Goal: Transaction & Acquisition: Purchase product/service

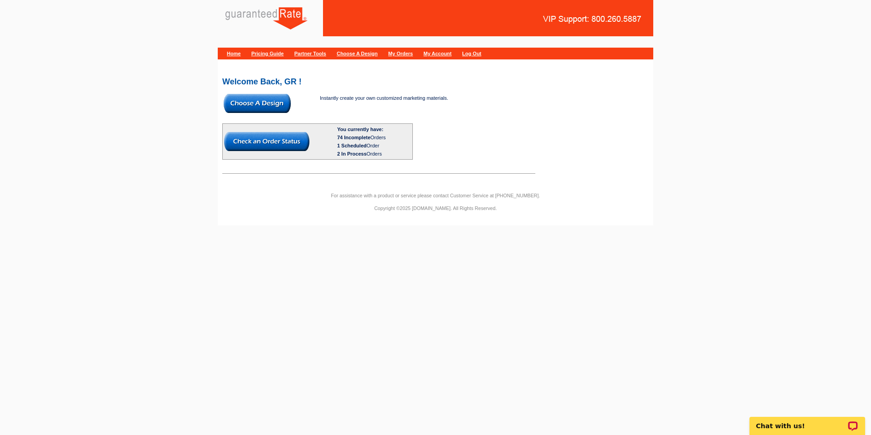
click at [268, 103] on img at bounding box center [257, 103] width 67 height 19
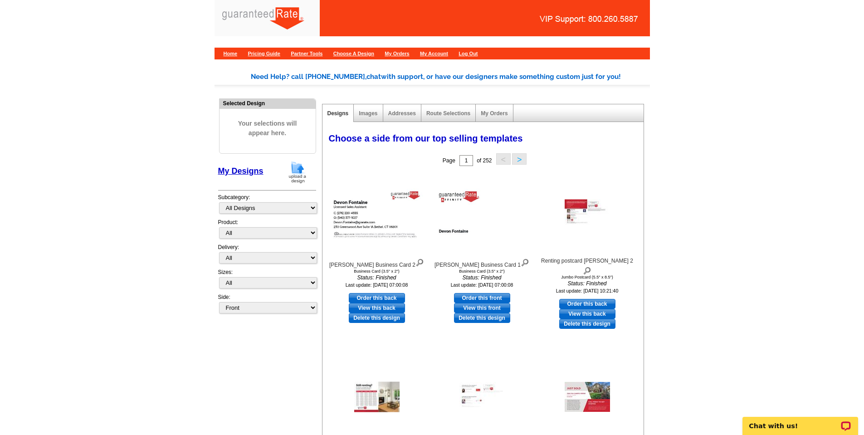
click at [294, 176] on img at bounding box center [298, 172] width 24 height 23
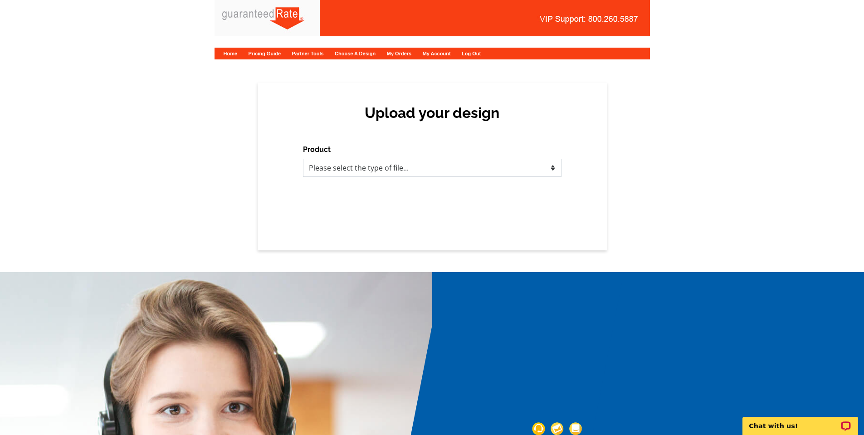
click at [494, 174] on select "Please select the type of file... Postcards Calendars Business Cards Letters an…" at bounding box center [432, 168] width 259 height 18
select select "3"
click at [303, 159] on select "Please select the type of file... Postcards Calendars Business Cards Letters an…" at bounding box center [432, 168] width 259 height 18
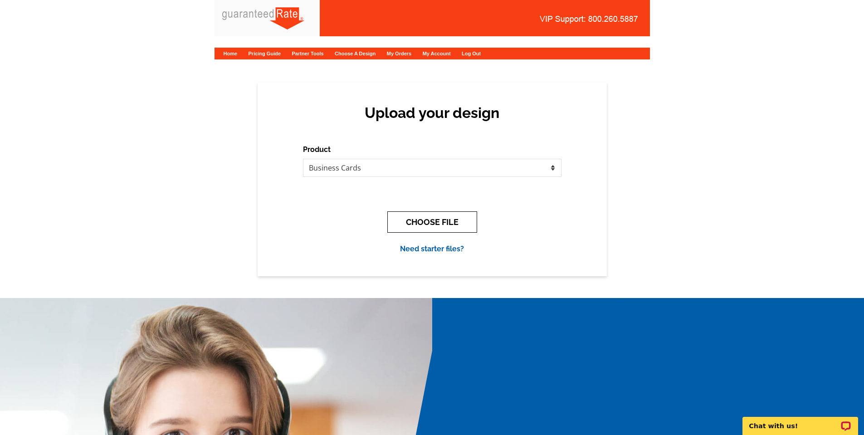
click at [430, 225] on button "CHOOSE FILE" at bounding box center [433, 221] width 90 height 21
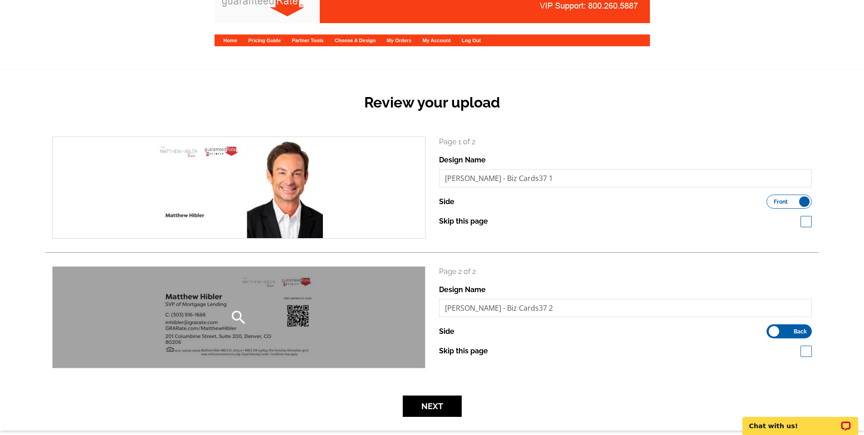
scroll to position [14, 0]
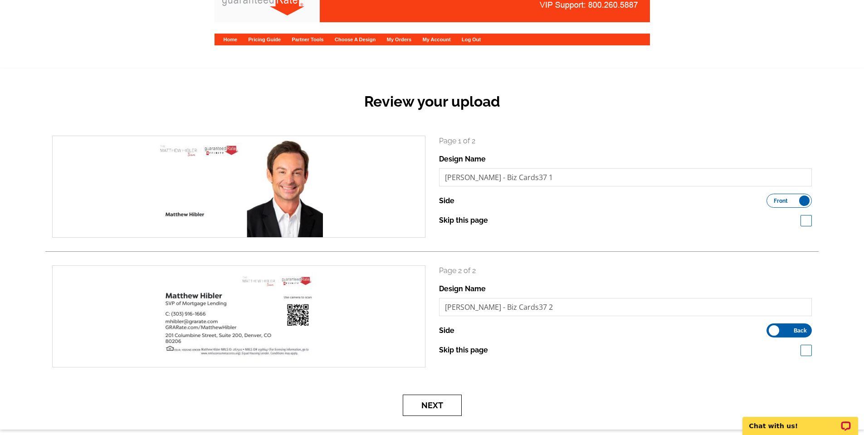
click at [432, 411] on button "Next" at bounding box center [432, 405] width 59 height 21
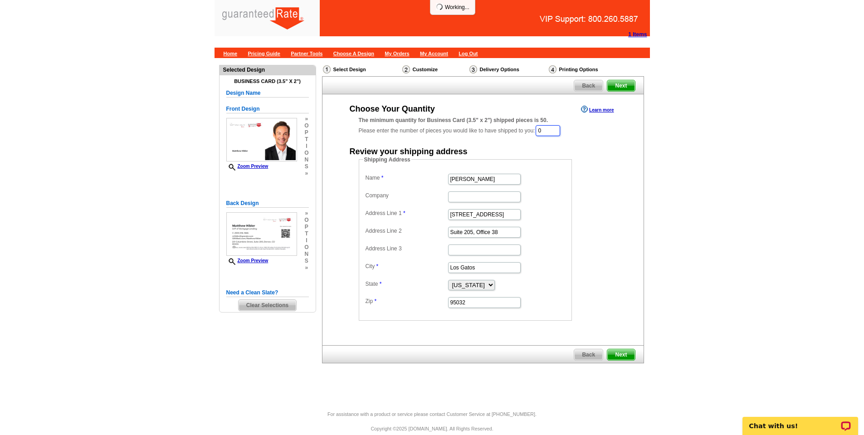
click at [549, 133] on input "0" at bounding box center [548, 130] width 25 height 11
type input "250"
click at [465, 175] on input "Bob Bachman" at bounding box center [484, 180] width 73 height 11
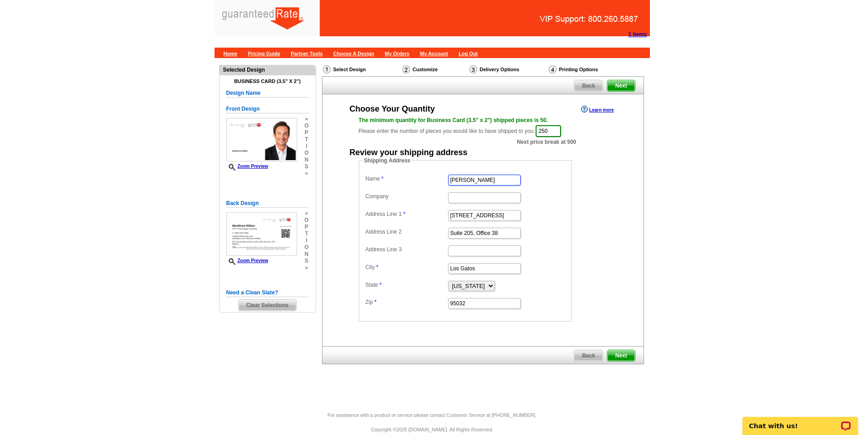
click at [465, 175] on input "Bob Bachman" at bounding box center [484, 180] width 73 height 11
type input "[PERSON_NAME]"
click at [482, 213] on input "16185 Los Gatos Blvd" at bounding box center [484, 215] width 73 height 11
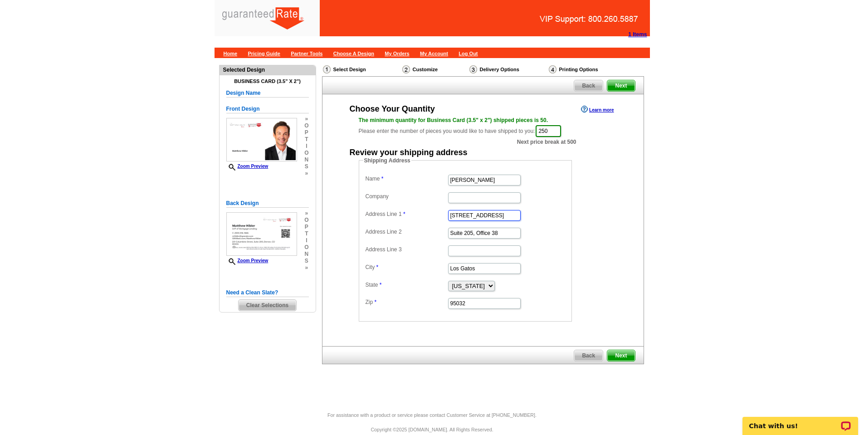
paste input "40 Glenmoor Dr Englewood, CO 80113"
drag, startPoint x: 454, startPoint y: 216, endPoint x: 540, endPoint y: 213, distance: 85.8
click at [540, 213] on dd "40 Glenmoor Dr Englewood, CO 80113" at bounding box center [465, 215] width 204 height 14
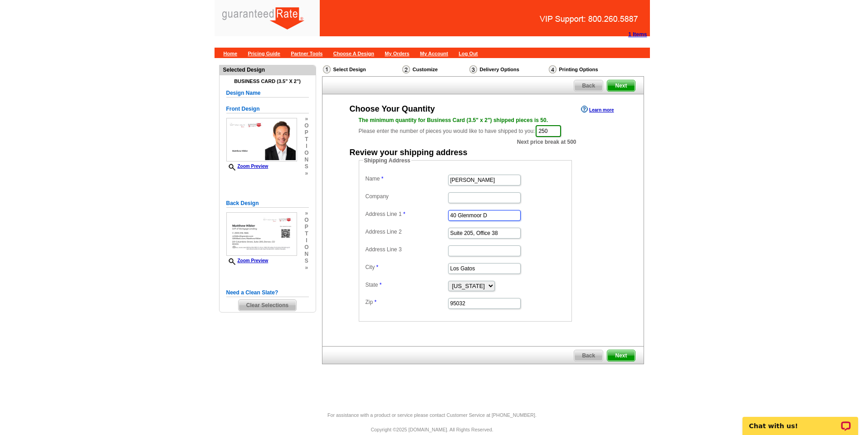
type input "40 Glenmoor D"
click at [481, 237] on input "Suite 205, Office 38" at bounding box center [484, 233] width 73 height 11
click at [476, 264] on input "Los Gatos" at bounding box center [484, 268] width 73 height 11
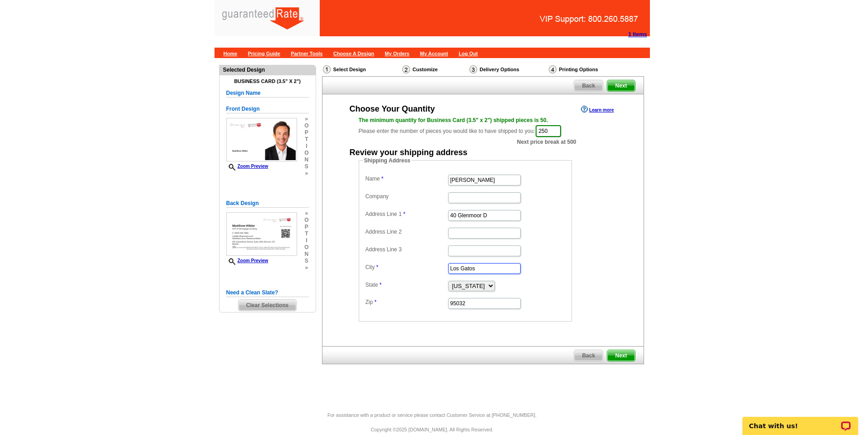
click at [476, 264] on input "Los Gatos" at bounding box center [484, 268] width 73 height 11
paste input "r Englewood, CO 80113"
drag, startPoint x: 481, startPoint y: 270, endPoint x: 492, endPoint y: 269, distance: 11.9
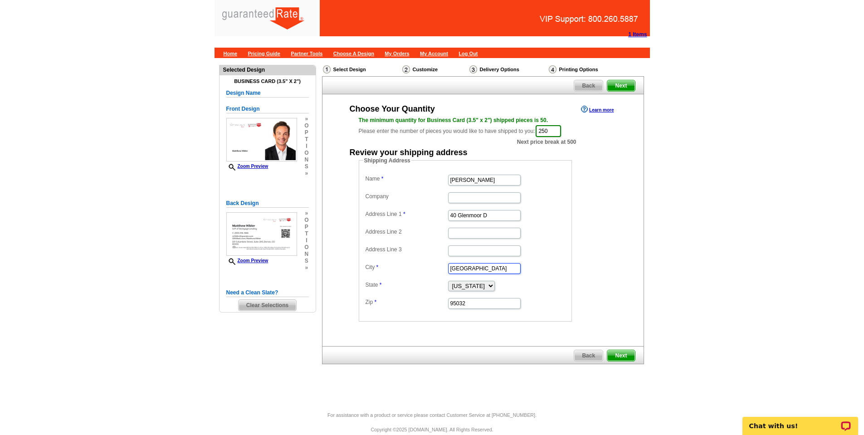
click at [492, 269] on input "r Englewood, CO 80113" at bounding box center [484, 268] width 73 height 11
type input "r Englewood"
click at [484, 298] on input "95032" at bounding box center [484, 303] width 73 height 11
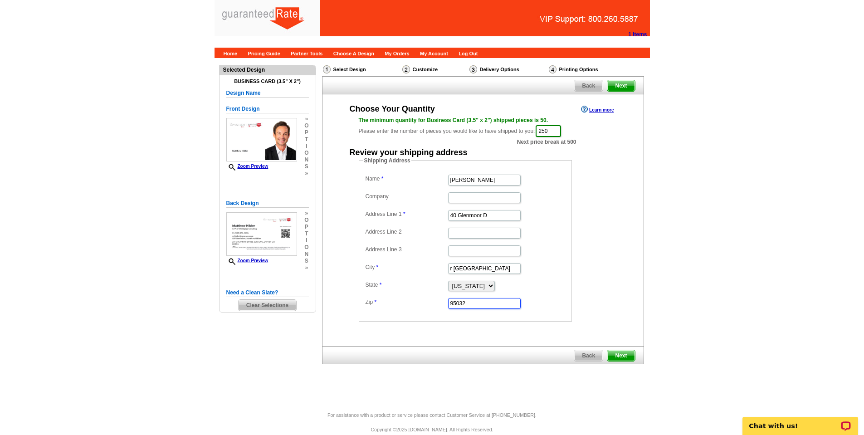
click at [484, 298] on input "95032" at bounding box center [484, 303] width 73 height 11
paste input "80113"
type input "80113"
drag, startPoint x: 454, startPoint y: 270, endPoint x: 441, endPoint y: 269, distance: 13.2
click at [441, 269] on dl "Name Matthew Hibler Company Address Line 1 40 Glenmoor D Address Line 2 Address…" at bounding box center [465, 240] width 204 height 137
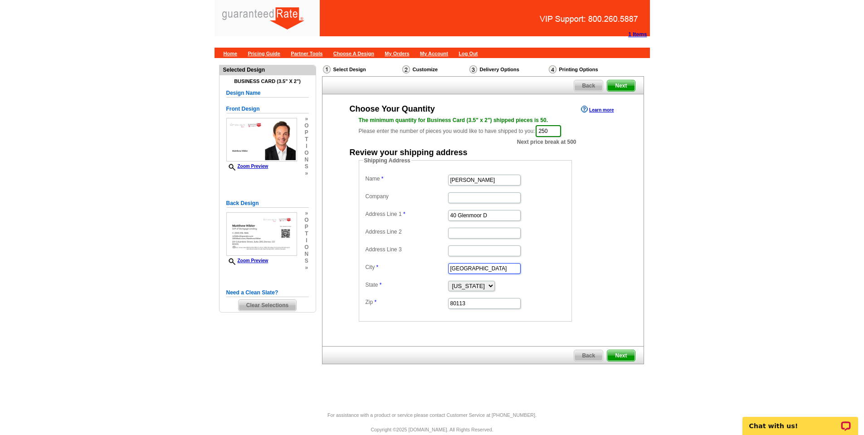
type input "Englewood"
click at [495, 215] on input "40 Glenmoor D" at bounding box center [484, 215] width 73 height 11
type input "[STREET_ADDRESS]"
click at [523, 244] on dd at bounding box center [465, 250] width 204 height 14
click at [495, 282] on select "Alabama Alaska Arizona Arkansas California Colorado Connecticut District of Col…" at bounding box center [471, 286] width 47 height 10
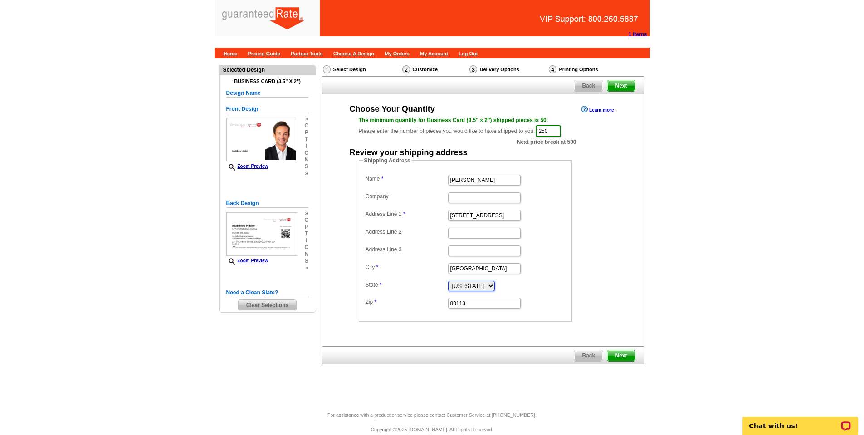
select select "CO"
click at [448, 281] on select "Alabama Alaska Arizona Arkansas California Colorado Connecticut District of Col…" at bounding box center [471, 286] width 47 height 10
click at [537, 268] on dd "Englewood" at bounding box center [465, 268] width 204 height 14
click at [617, 350] on link "Next" at bounding box center [621, 356] width 28 height 12
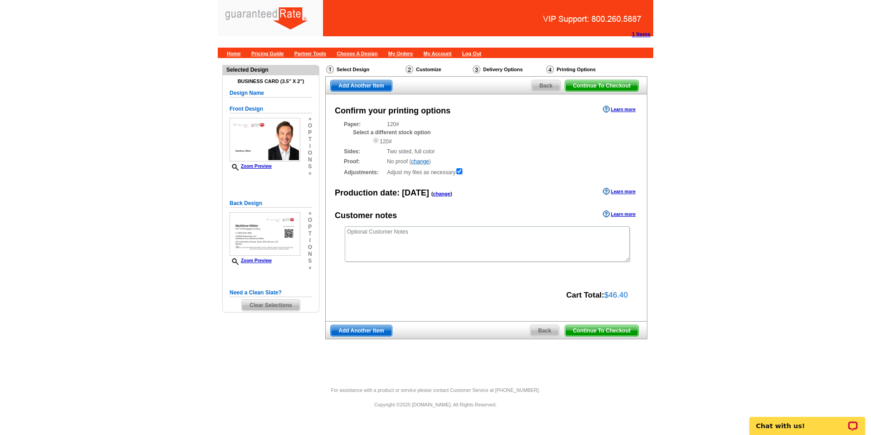
click at [632, 329] on span "Continue To Checkout" at bounding box center [601, 330] width 73 height 11
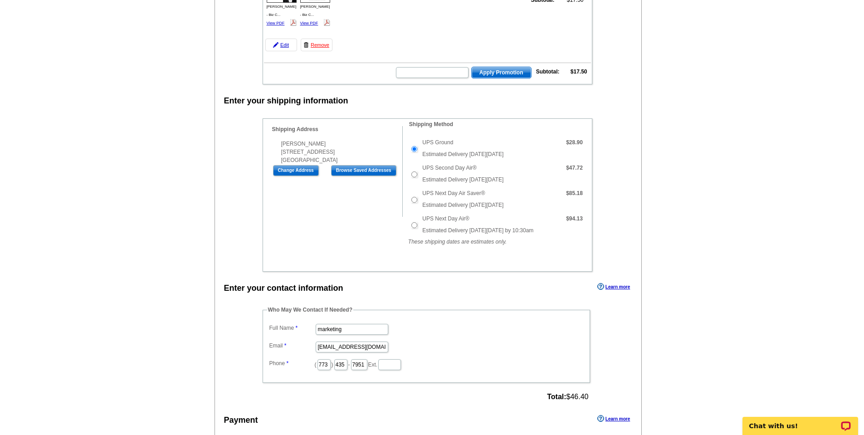
scroll to position [276, 0]
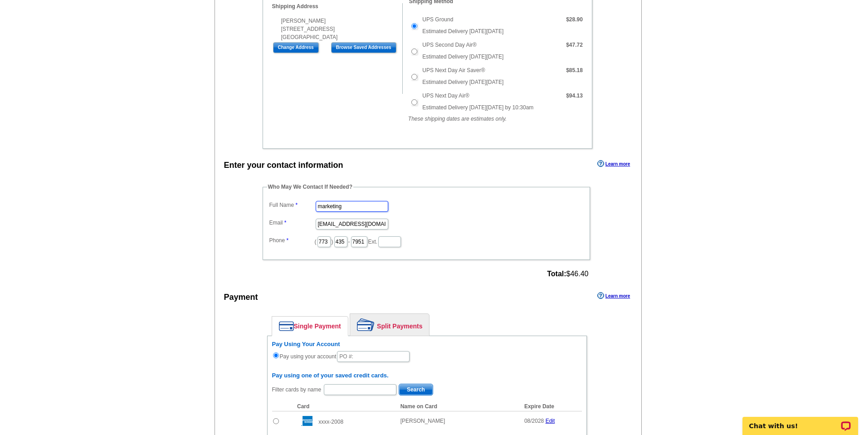
click at [347, 201] on input "marketing" at bounding box center [352, 206] width 73 height 11
type input "[PERSON_NAME]"
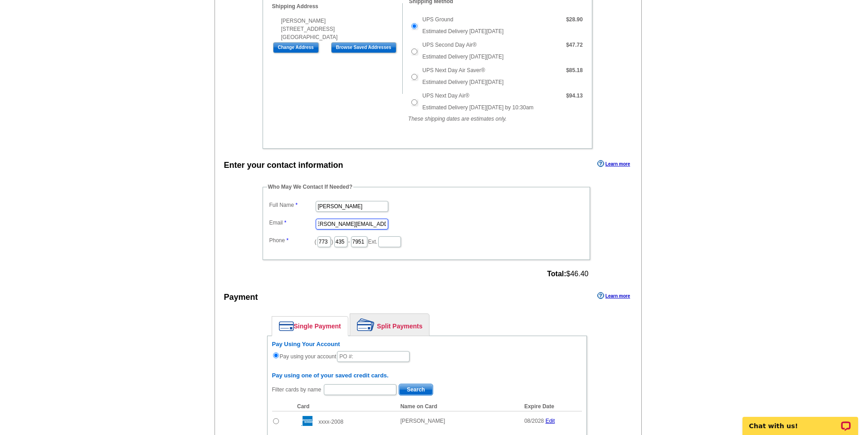
type input "[PERSON_NAME][EMAIL_ADDRESS][PERSON_NAME][DOMAIN_NAME]"
type input "630"
type input "880"
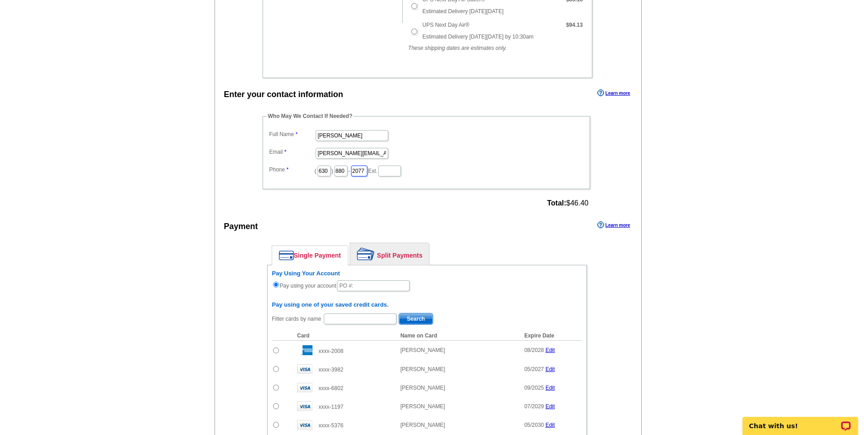
scroll to position [554, 0]
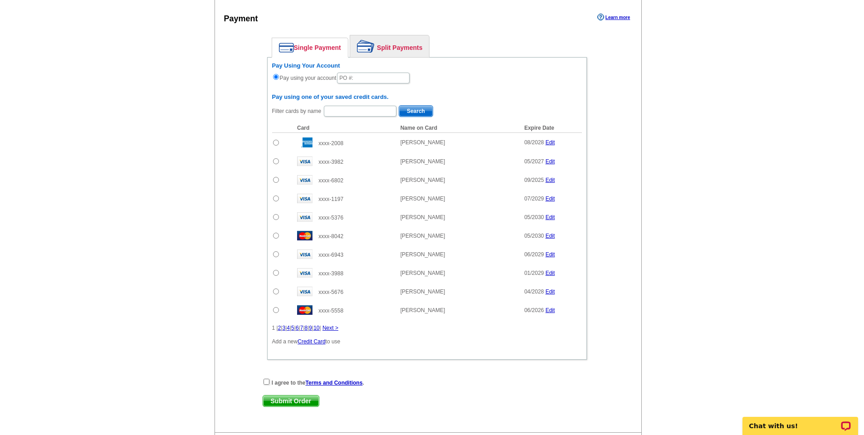
type input "2077"
click at [359, 78] on input "text" at bounding box center [373, 78] width 73 height 11
drag, startPoint x: 398, startPoint y: 78, endPoint x: 372, endPoint y: 80, distance: 26.8
click at [372, 80] on input "08192025_MD_318" at bounding box center [373, 78] width 73 height 11
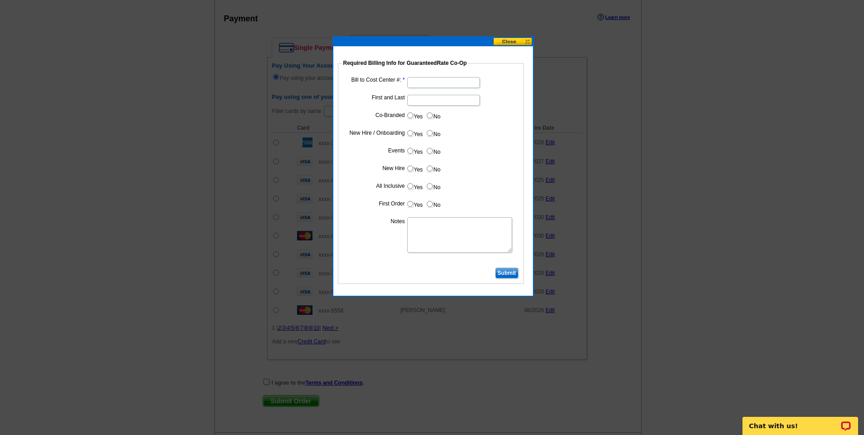
click at [520, 44] on button at bounding box center [513, 41] width 40 height 9
type input "08192025_318_MF"
paste input "16208"
type input "16208"
click at [442, 105] on input "First and Last" at bounding box center [443, 100] width 73 height 11
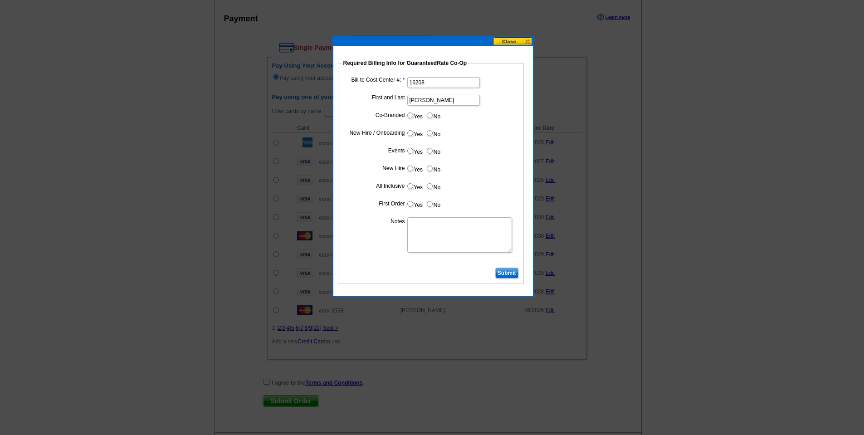
type input "[PERSON_NAME]"
click at [414, 167] on label "Yes" at bounding box center [415, 168] width 17 height 10
click at [413, 167] on input "Yes" at bounding box center [410, 169] width 6 height 6
radio input "true"
click at [413, 206] on label "Yes" at bounding box center [415, 204] width 17 height 10
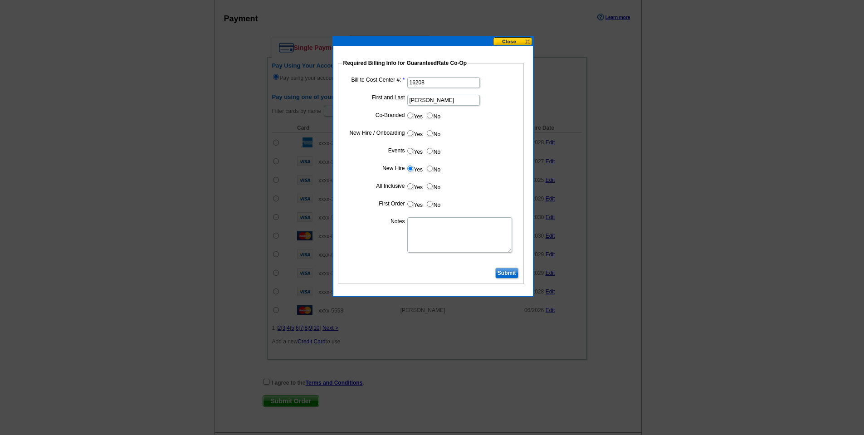
click at [413, 206] on input "Yes" at bounding box center [410, 204] width 6 height 6
radio input "true"
click at [439, 255] on dl "Bill to Cost Center #: 16208 First and Last Matthew Hibler Co-Branded Yes No Co…" at bounding box center [431, 170] width 177 height 191
click at [441, 244] on textarea "Notes" at bounding box center [459, 234] width 105 height 35
type textarea "l"
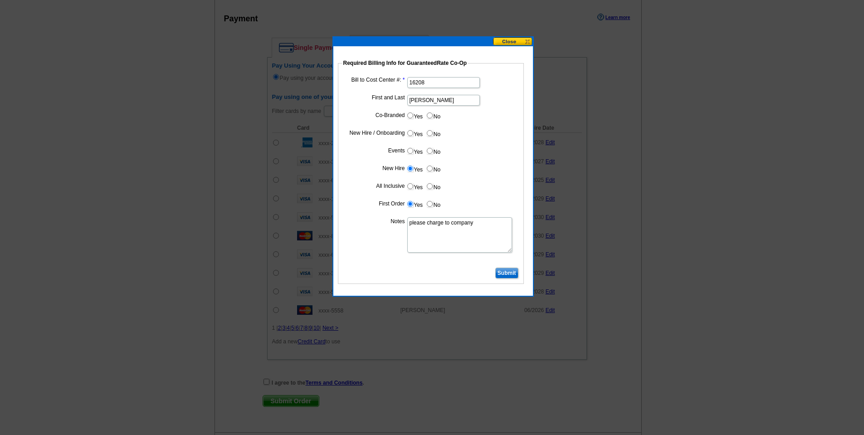
type textarea "please charge to company"
click at [407, 134] on label "Yes" at bounding box center [415, 133] width 17 height 10
click at [407, 134] on input "Yes" at bounding box center [410, 133] width 6 height 6
radio input "true"
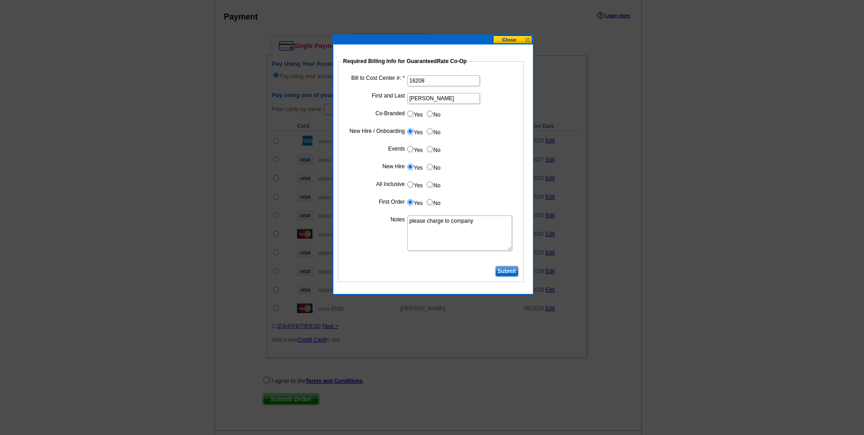
click at [506, 268] on input "Submit" at bounding box center [507, 271] width 23 height 11
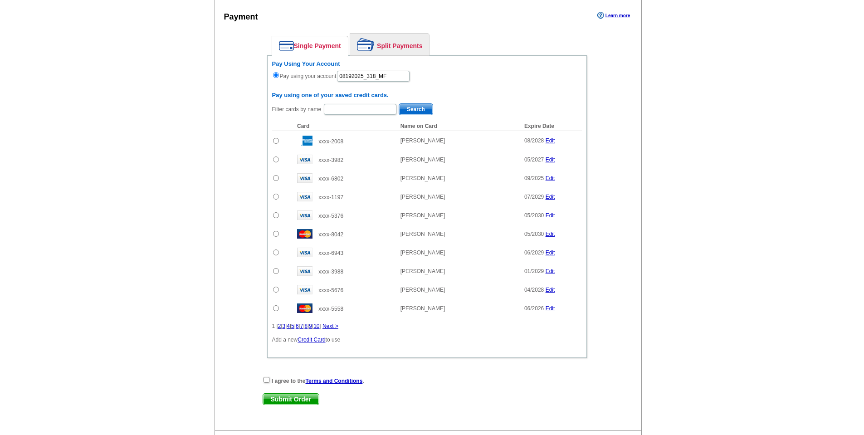
click at [270, 383] on div "I agree to the Terms and Conditions ." at bounding box center [427, 380] width 329 height 9
click at [269, 381] on input "checkbox" at bounding box center [267, 380] width 6 height 6
checkbox input "true"
click at [289, 399] on span "Submit Order" at bounding box center [291, 399] width 56 height 11
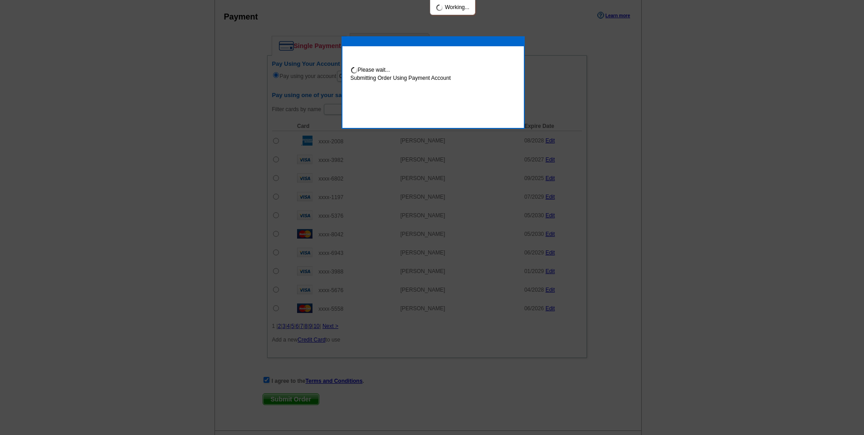
scroll to position [602, 0]
